Goal: Use online tool/utility: Utilize a website feature to perform a specific function

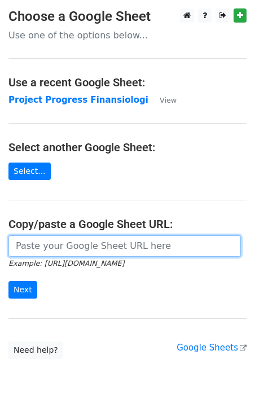
click at [93, 246] on input "url" at bounding box center [124, 246] width 233 height 21
paste input "https://docs.google.com/spreadsheets/d/1XTc2nlsIwzFWsRWZVGLAn0C-aV0rlliZWl_M4oK…"
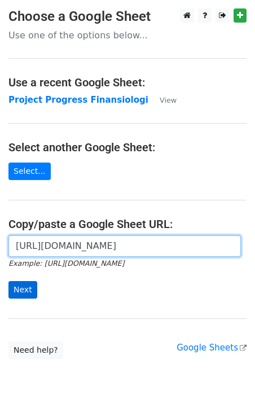
type input "https://docs.google.com/spreadsheets/d/1XTc2nlsIwzFWsRWZVGLAn0C-aV0rlliZWl_M4oK…"
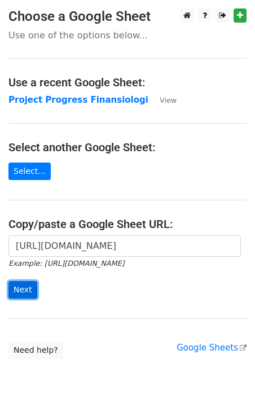
click at [12, 289] on input "Next" at bounding box center [22, 290] width 29 height 18
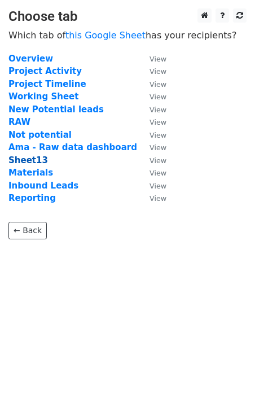
click at [37, 164] on strong "Sheet13" at bounding box center [28, 160] width 40 height 10
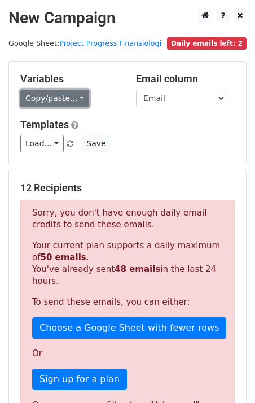
click at [70, 99] on link "Copy/paste..." at bounding box center [54, 99] width 69 height 18
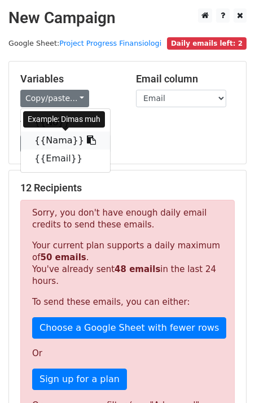
click at [87, 138] on icon at bounding box center [91, 140] width 9 height 9
